Goal: Task Accomplishment & Management: Use online tool/utility

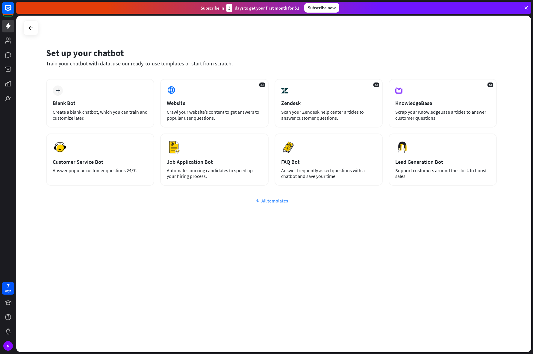
click at [265, 203] on div "All templates" at bounding box center [271, 200] width 451 height 6
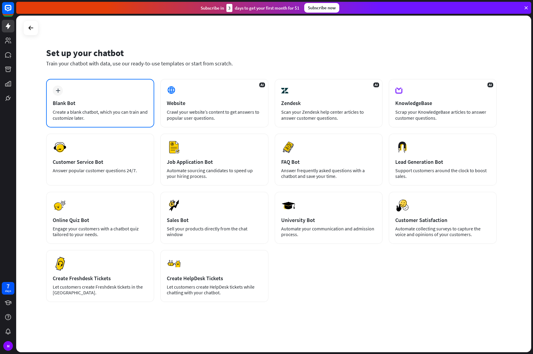
click at [82, 119] on div "Create a blank chatbot, which you can train and customize later." at bounding box center [100, 115] width 95 height 12
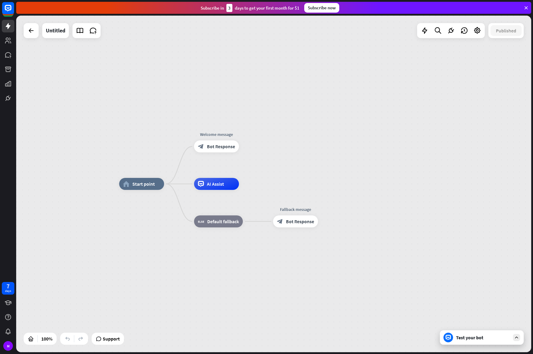
click at [519, 340] on div at bounding box center [516, 337] width 7 height 7
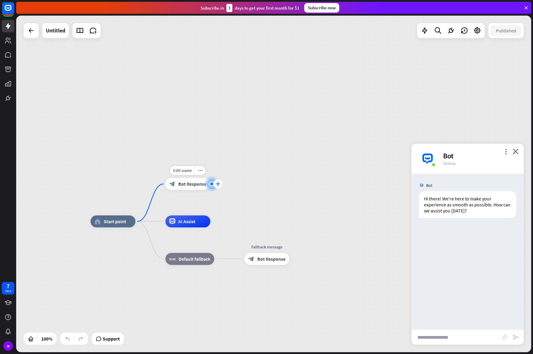
click at [217, 183] on icon "plus" at bounding box center [218, 184] width 4 height 4
click at [29, 33] on icon at bounding box center [31, 30] width 7 height 7
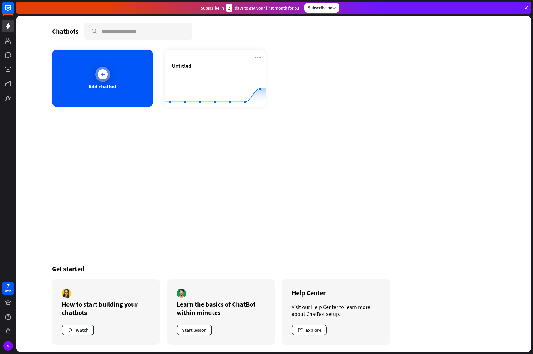
click at [137, 89] on div "Add chatbot" at bounding box center [102, 78] width 101 height 57
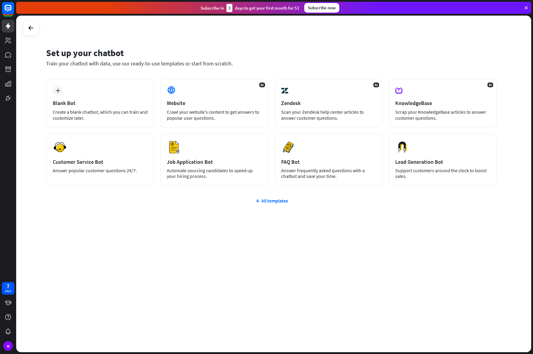
click at [172, 131] on div "plus Blank Bot Create a blank chatbot, which you can train and customize later.…" at bounding box center [271, 132] width 451 height 107
click at [181, 277] on div "Set up your chatbot Train your chatbot with data, use our ready-to-use template…" at bounding box center [273, 184] width 515 height 336
click at [274, 230] on div "plus Blank Bot Create a blank chatbot, which you can train and customize later.…" at bounding box center [271, 168] width 451 height 179
click at [337, 168] on div "Answer frequently asked questions with a chatbot and save your time." at bounding box center [328, 173] width 95 height 11
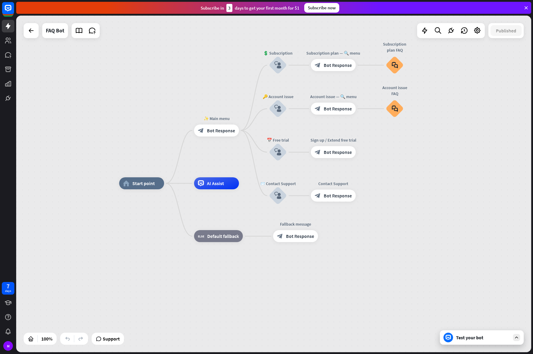
click at [282, 298] on div "home_2 Start point ✨ Main menu block_bot_response Bot Response 💲 Subscription b…" at bounding box center [376, 351] width 515 height 336
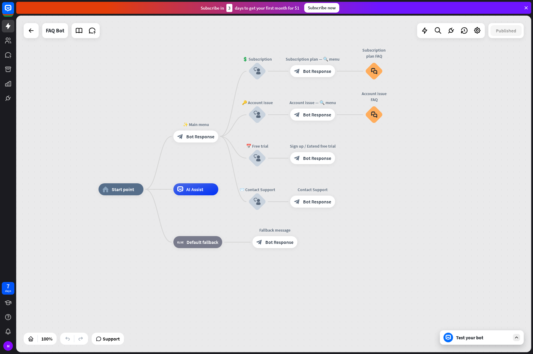
drag, startPoint x: 216, startPoint y: 158, endPoint x: 195, endPoint y: 166, distance: 22.1
click at [195, 166] on div "home_2 Start point ✨ Main menu block_bot_response Bot Response 💲 Subscription b…" at bounding box center [273, 184] width 515 height 336
click at [255, 68] on icon "block_user_input" at bounding box center [257, 70] width 7 height 7
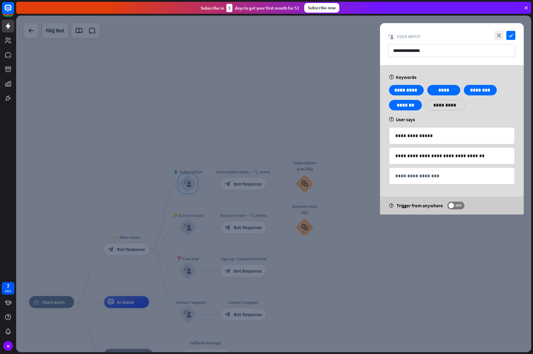
click at [253, 84] on div at bounding box center [273, 184] width 515 height 336
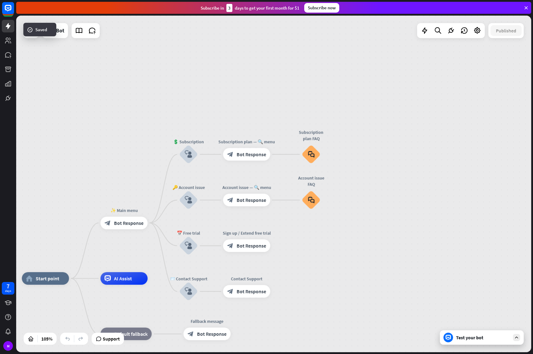
drag, startPoint x: 258, startPoint y: 105, endPoint x: 270, endPoint y: 52, distance: 54.9
click at [270, 52] on div "home_2 Start point ✨ Main menu block_bot_response Bot Response 💲 Subscription b…" at bounding box center [273, 184] width 515 height 336
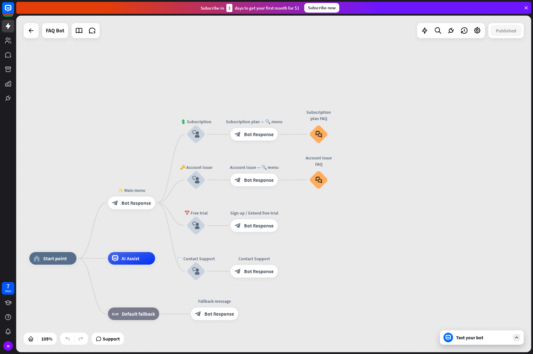
drag, startPoint x: 352, startPoint y: 250, endPoint x: 356, endPoint y: 246, distance: 4.9
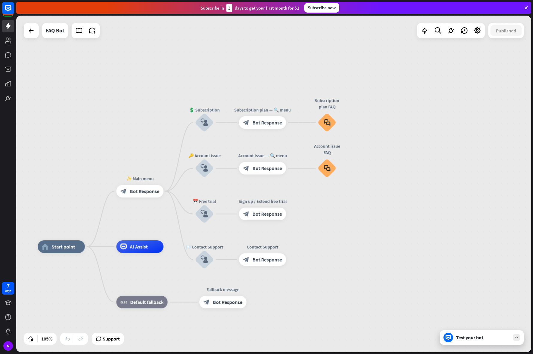
click at [483, 337] on div "Test your bot" at bounding box center [483, 337] width 54 height 6
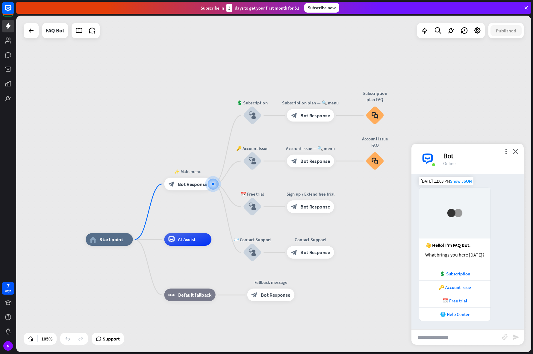
scroll to position [4, 0]
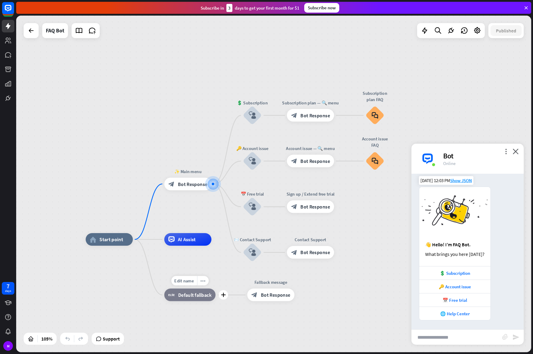
click at [211, 297] on span "Default fallback" at bounding box center [194, 295] width 33 height 6
click at [459, 338] on input "text" at bounding box center [457, 336] width 91 height 15
type input "**********"
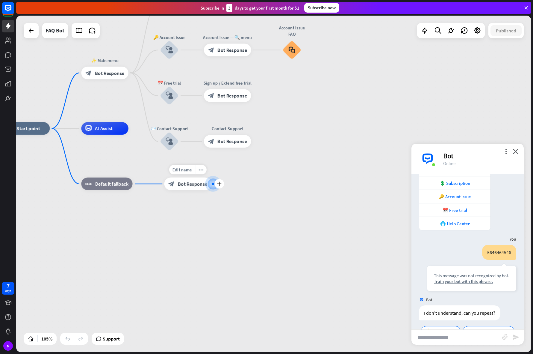
scroll to position [123, 0]
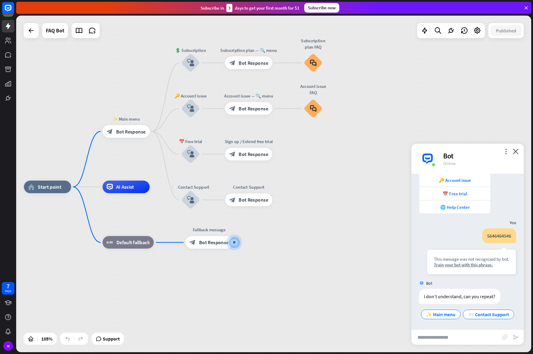
drag, startPoint x: 186, startPoint y: 225, endPoint x: 216, endPoint y: 295, distance: 76.0
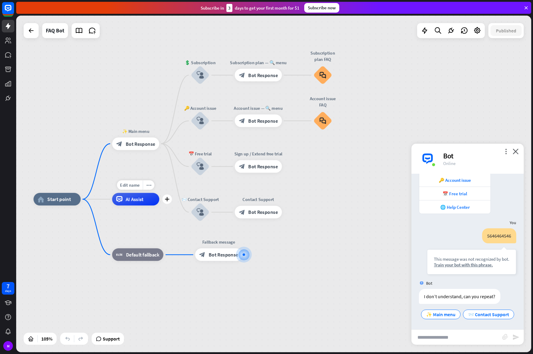
click at [147, 200] on div "AI Assist" at bounding box center [135, 199] width 47 height 13
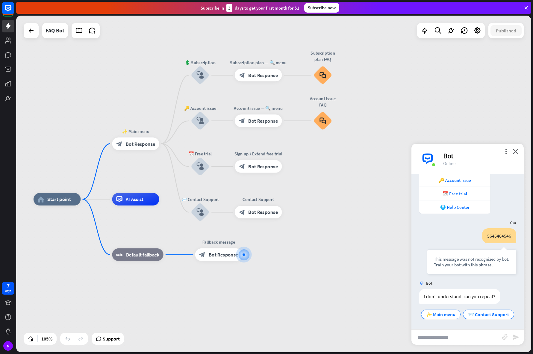
click at [427, 337] on input "text" at bounding box center [457, 336] width 91 height 15
type input "**********"
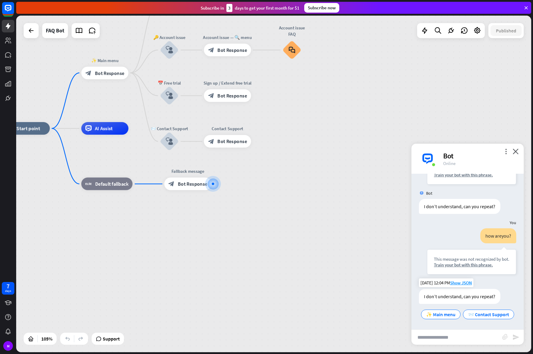
scroll to position [213, 0]
click at [135, 129] on icon "plus" at bounding box center [136, 128] width 5 height 4
click at [177, 186] on div "block_bot_response Bot Response" at bounding box center [188, 183] width 47 height 13
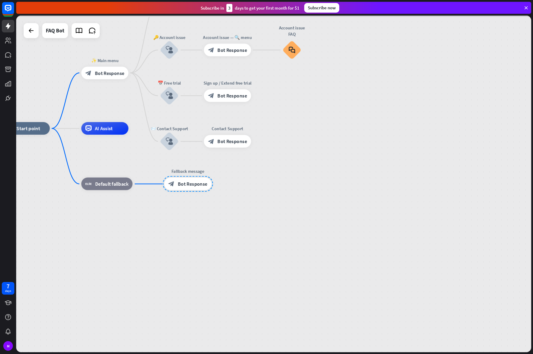
click at [177, 186] on div at bounding box center [273, 184] width 515 height 336
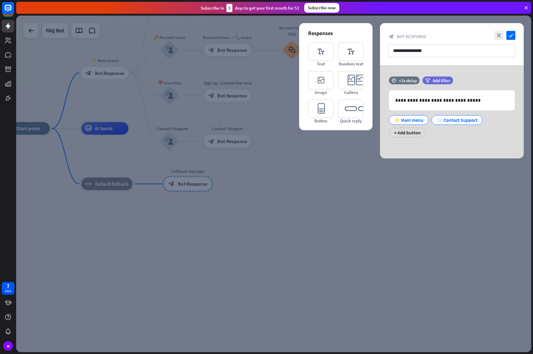
click at [334, 200] on div at bounding box center [273, 184] width 515 height 336
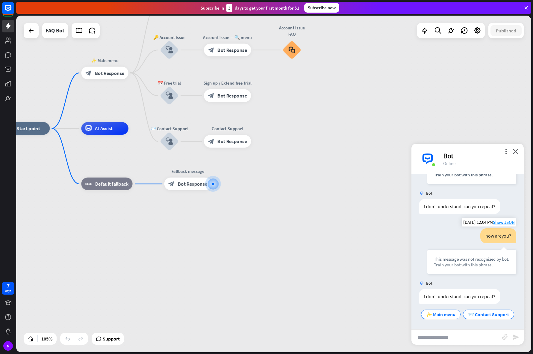
click at [452, 262] on div "Train your bot with this phrase." at bounding box center [472, 265] width 76 height 6
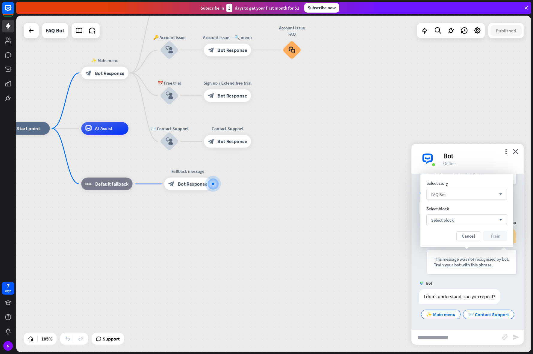
click at [444, 193] on span "FAQ Bot" at bounding box center [439, 194] width 15 height 6
click at [444, 193] on input "search" at bounding box center [463, 194] width 62 height 10
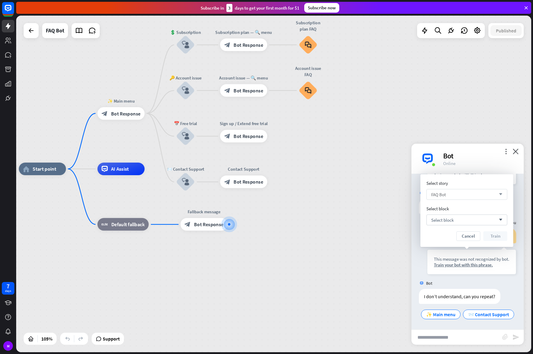
drag, startPoint x: 239, startPoint y: 223, endPoint x: 274, endPoint y: 288, distance: 73.7
click at [274, 288] on div "home_2 Start point ✨ Main menu block_bot_response Bot Response 💲 Subscription b…" at bounding box center [289, 345] width 541 height 353
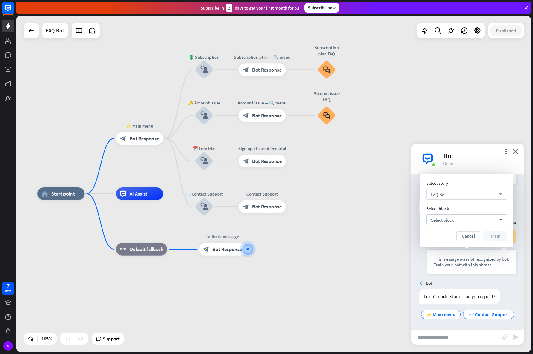
drag, startPoint x: 268, startPoint y: 268, endPoint x: 309, endPoint y: 283, distance: 44.2
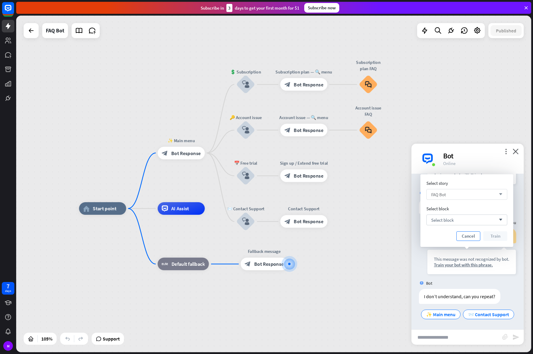
click at [473, 237] on button "Cancel" at bounding box center [469, 236] width 24 height 10
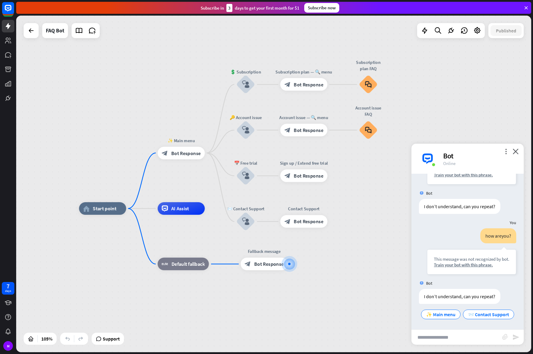
click at [438, 342] on input "text" at bounding box center [457, 336] width 91 height 15
type input "**********"
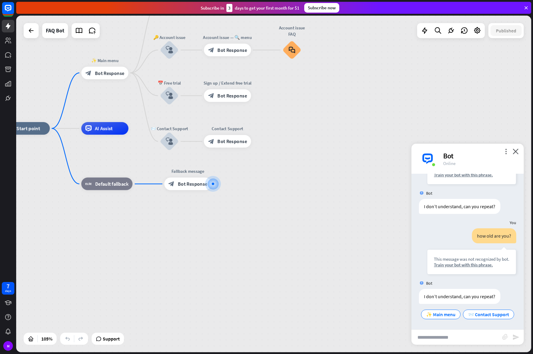
scroll to position [303, 0]
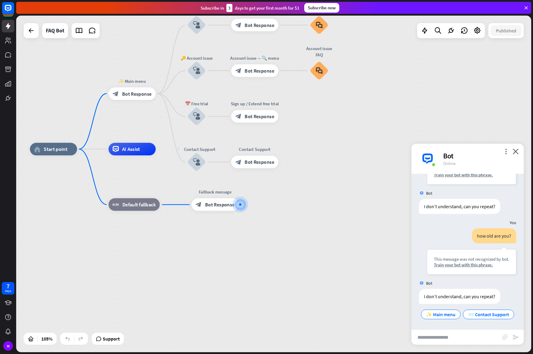
drag, startPoint x: 344, startPoint y: 123, endPoint x: 382, endPoint y: 150, distance: 47.0
click at [382, 150] on div "home_2 Start point ✨ Main menu block_bot_response Bot Response 💲 Subscription b…" at bounding box center [273, 184] width 515 height 336
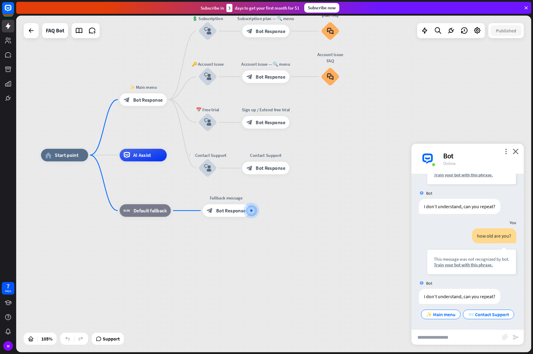
drag, startPoint x: 359, startPoint y: 118, endPoint x: 370, endPoint y: 179, distance: 62.1
click at [370, 179] on div "home_2 Start point ✨ Main menu block_bot_response Bot Response 💲 Subscription b…" at bounding box center [273, 184] width 515 height 336
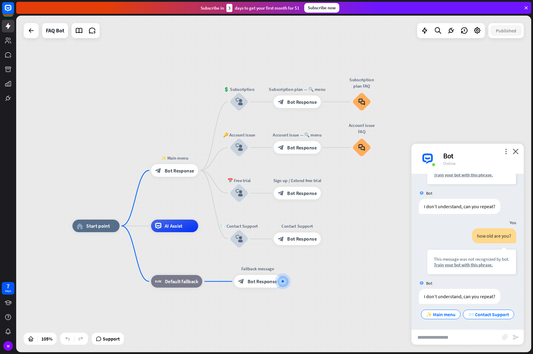
drag, startPoint x: 144, startPoint y: 118, endPoint x: 193, endPoint y: 133, distance: 51.0
click at [193, 133] on div "home_2 Start point ✨ Main menu block_bot_response Bot Response 💲 Subscription b…" at bounding box center [273, 184] width 515 height 336
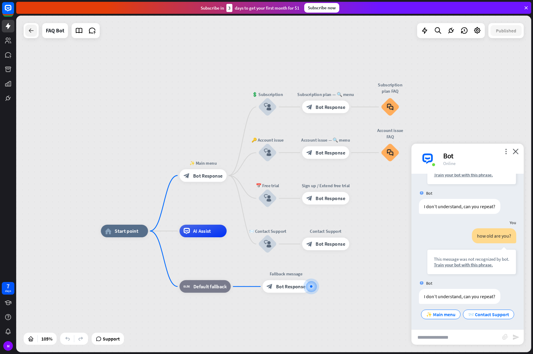
click at [31, 30] on icon at bounding box center [31, 30] width 7 height 7
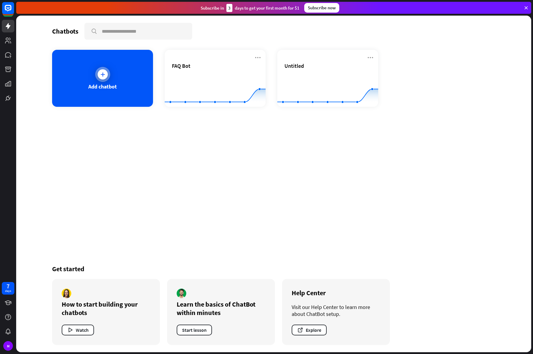
click at [99, 95] on div "Add chatbot" at bounding box center [102, 78] width 101 height 57
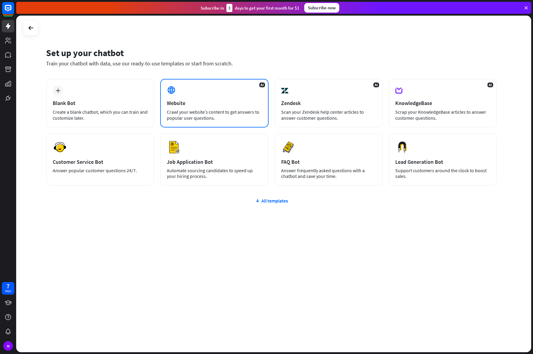
click at [188, 112] on div "Crawl your website’s content to get answers to popular user questions." at bounding box center [214, 115] width 95 height 12
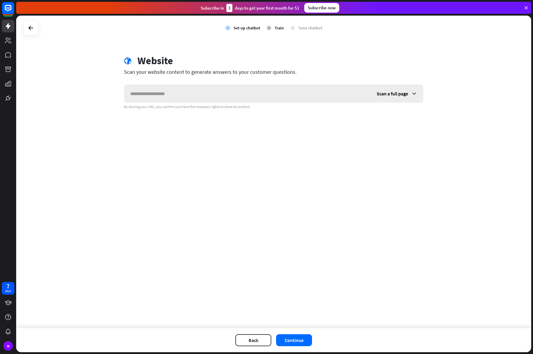
click at [390, 93] on span "Scan a full page" at bounding box center [392, 94] width 31 height 6
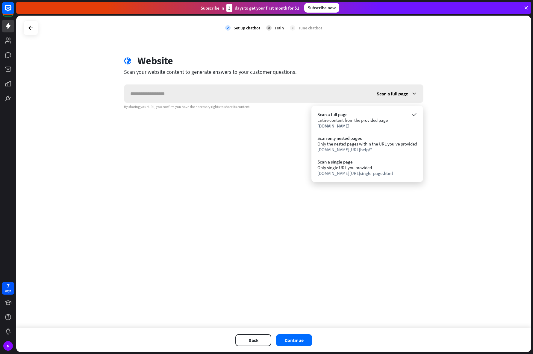
click at [384, 90] on div "Scan a full page" at bounding box center [397, 94] width 52 height 18
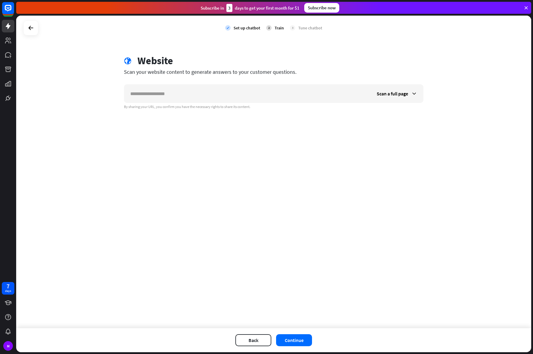
drag, startPoint x: 76, startPoint y: 0, endPoint x: 83, endPoint y: 1, distance: 7.5
click at [83, 1] on div "Subscribe [DATE] to get your first month for $1 Subscribe now" at bounding box center [274, 8] width 517 height 16
